Goal: Information Seeking & Learning: Learn about a topic

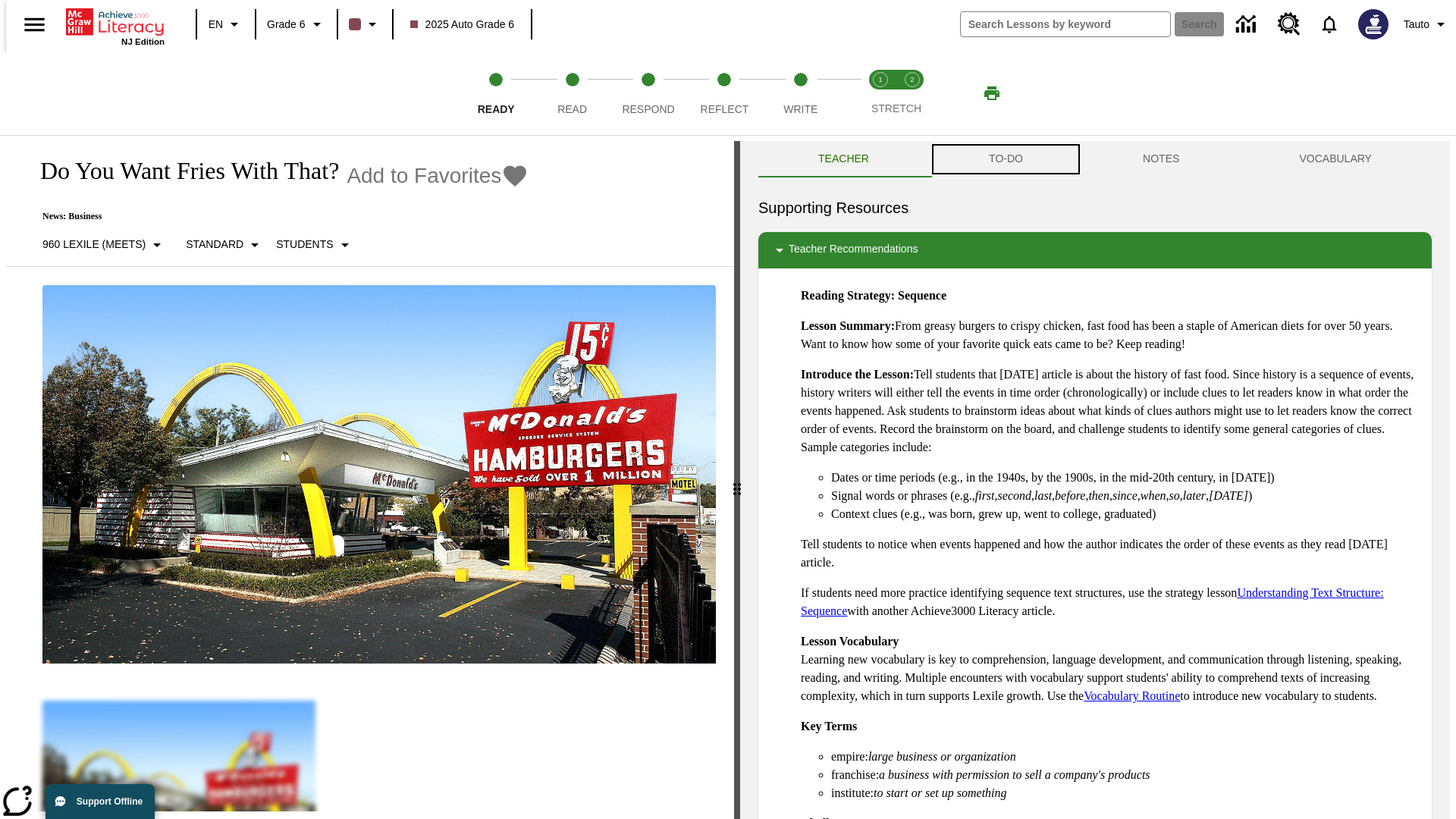
click at [1005, 159] on button "TO-DO" at bounding box center [1006, 159] width 154 height 37
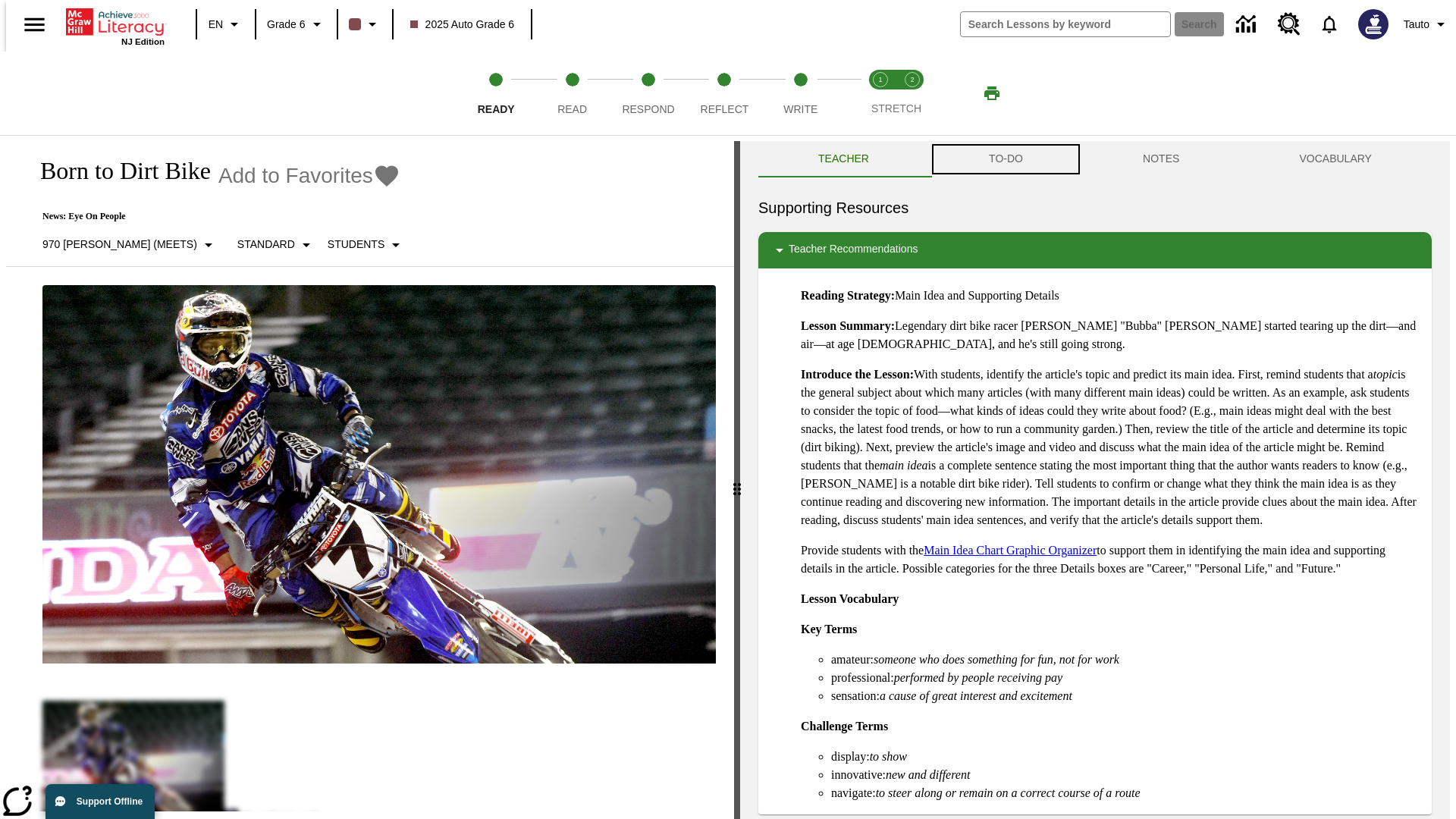
click at [1005, 159] on button "TO-DO" at bounding box center [1006, 159] width 154 height 37
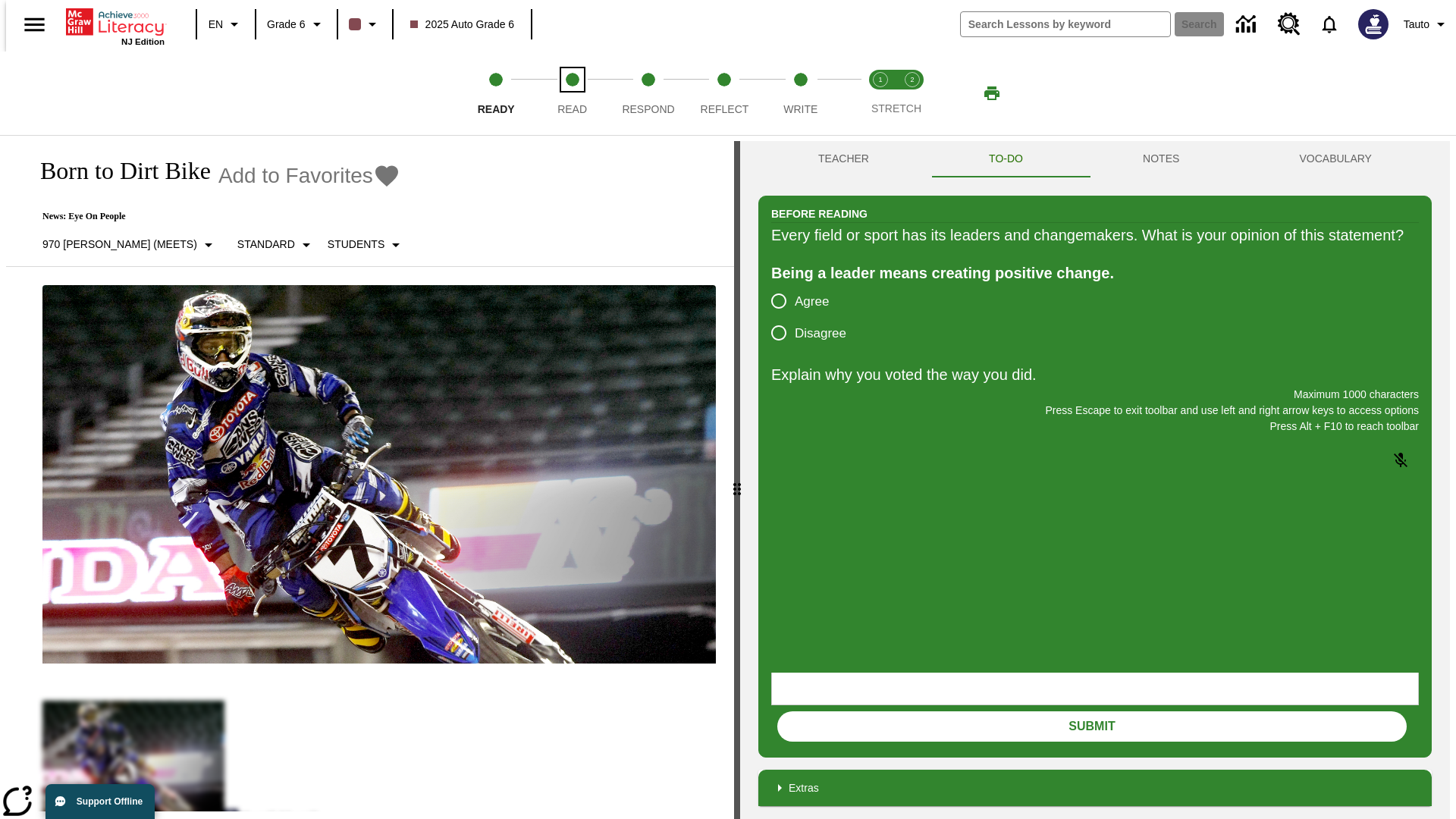
click at [571, 93] on span "Read" at bounding box center [572, 103] width 29 height 28
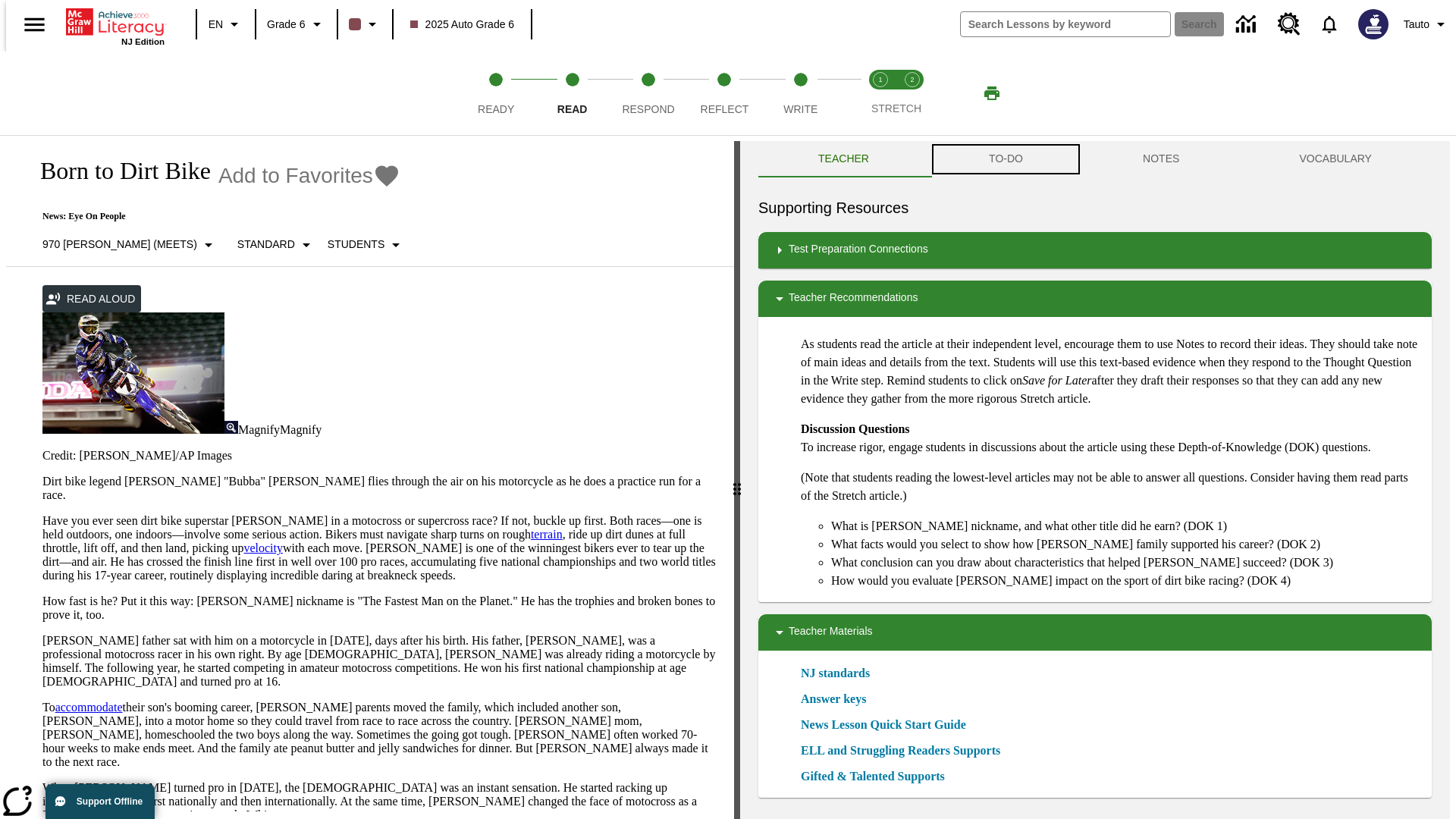
scroll to position [1, 0]
click at [1005, 159] on button "TO-DO" at bounding box center [1006, 158] width 154 height 37
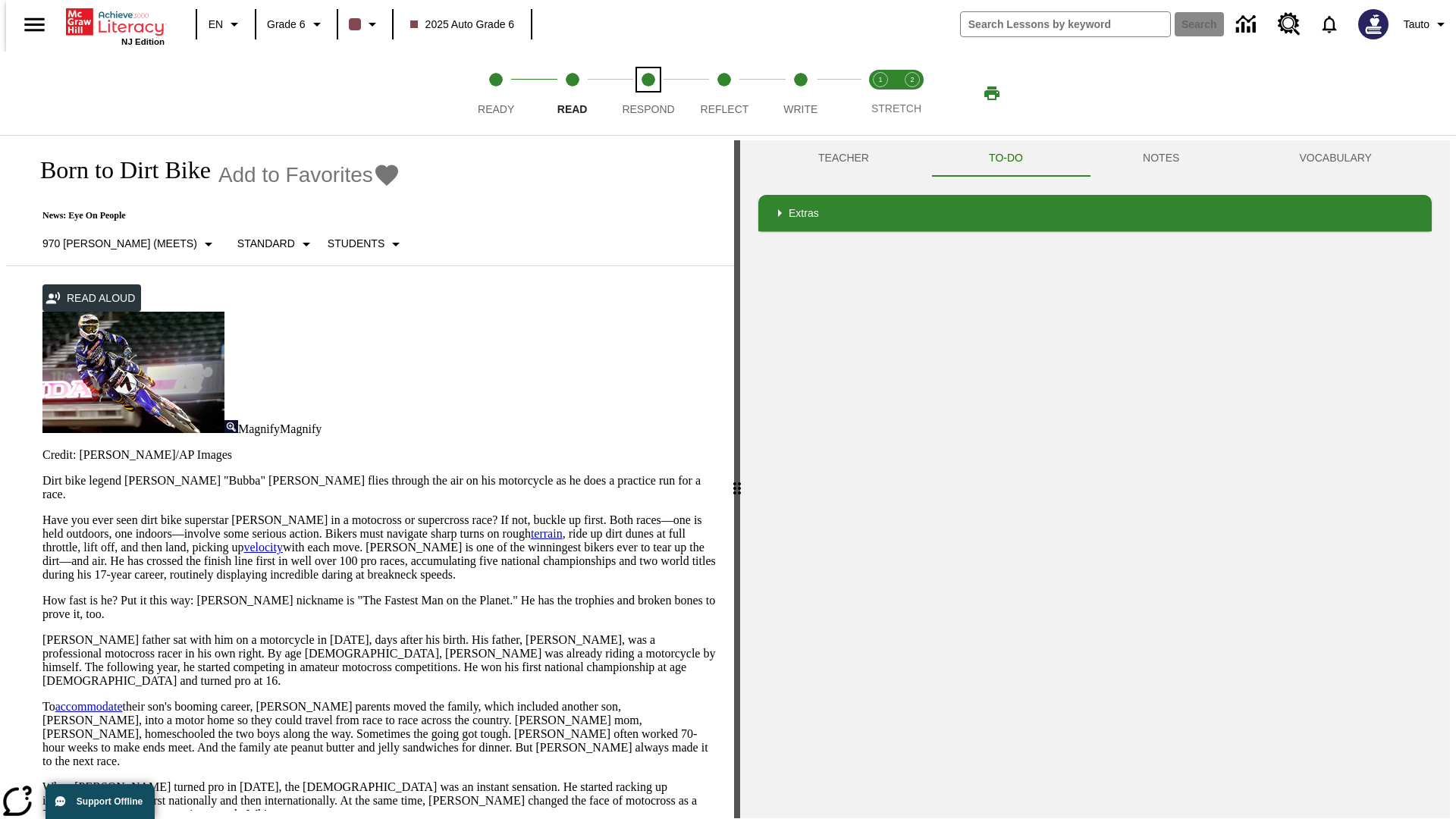
click at [648, 93] on span "Respond" at bounding box center [648, 103] width 52 height 28
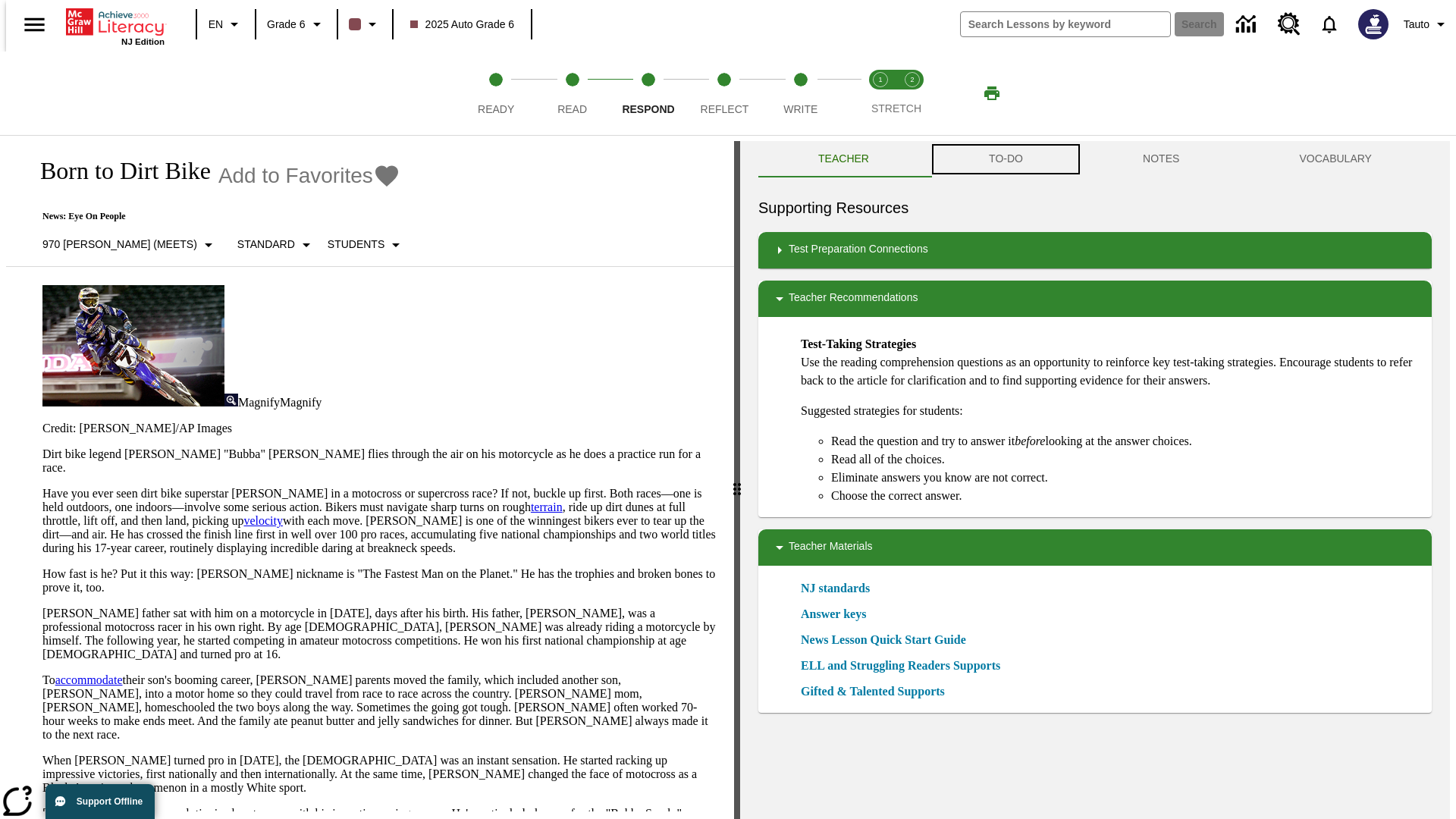
scroll to position [1, 0]
click at [1005, 159] on button "TO-DO" at bounding box center [1006, 158] width 154 height 37
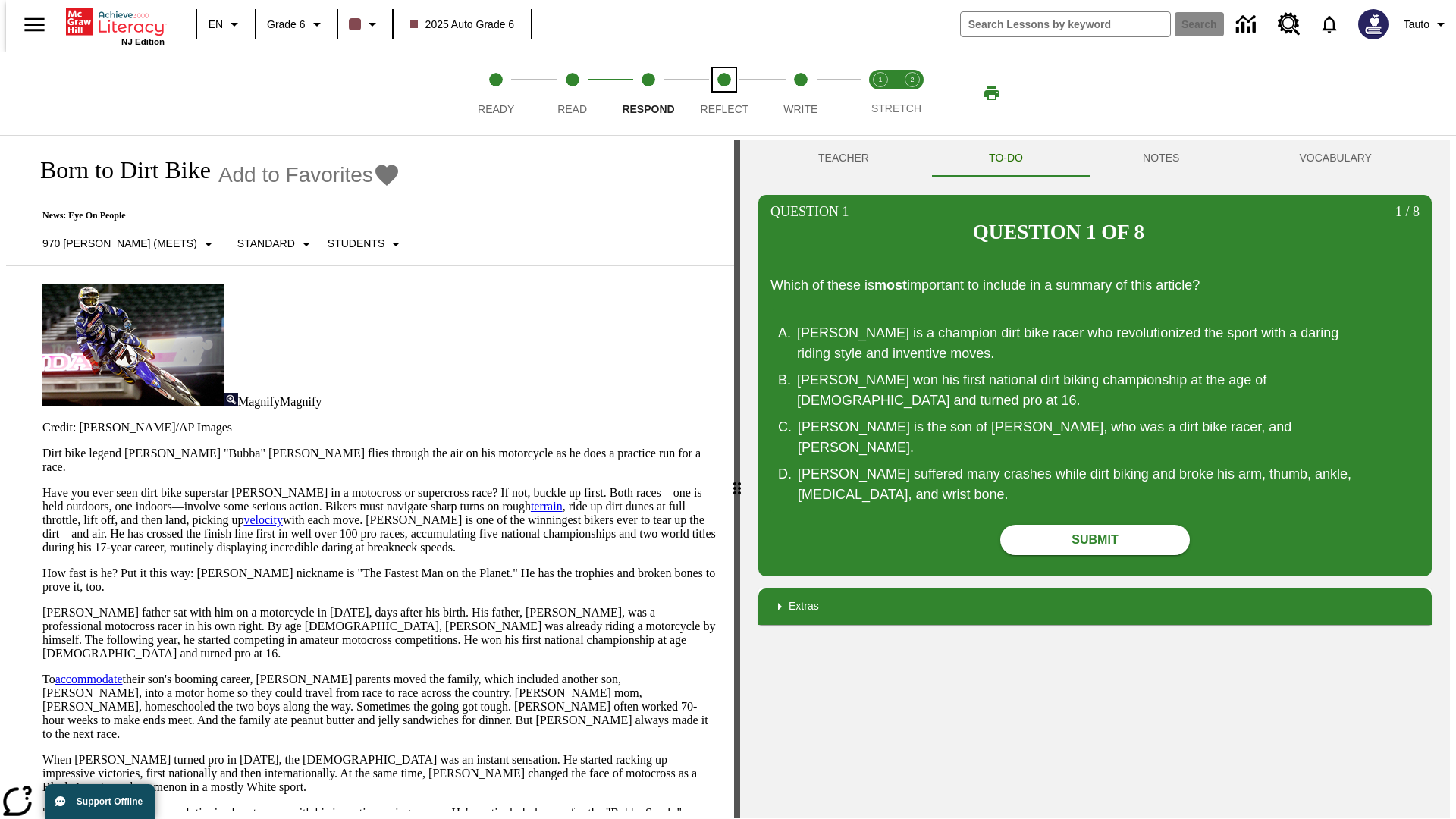
click at [724, 93] on span "Reflect" at bounding box center [725, 103] width 49 height 28
